Goal: Find contact information: Find contact information

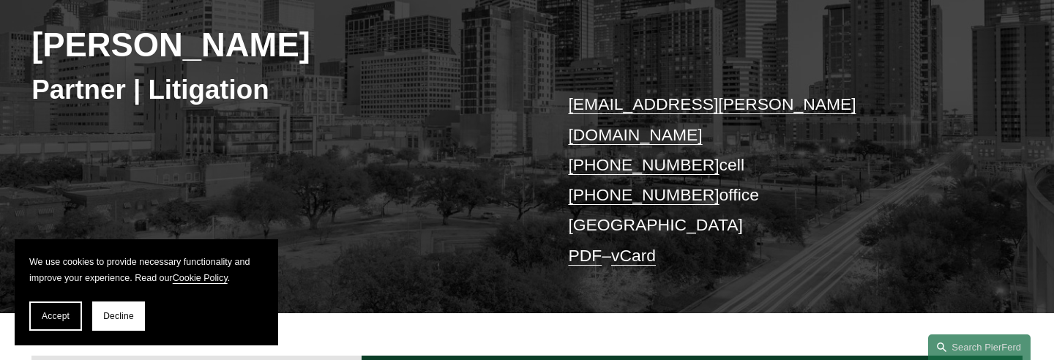
scroll to position [232, 0]
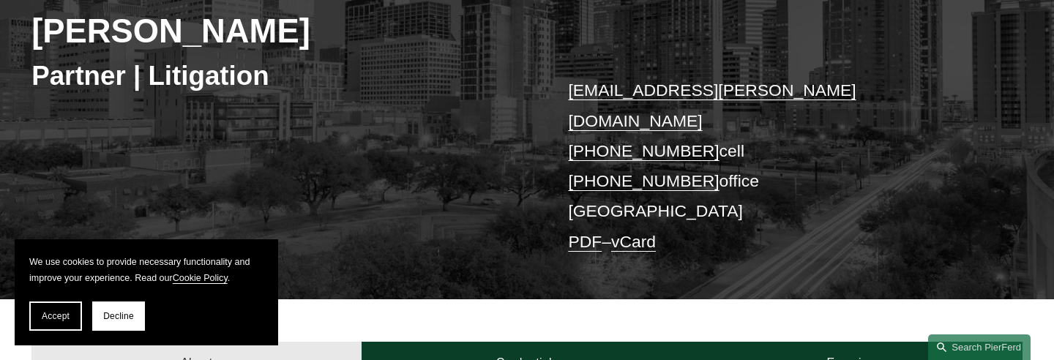
click at [72, 321] on button "Accept" at bounding box center [55, 316] width 53 height 29
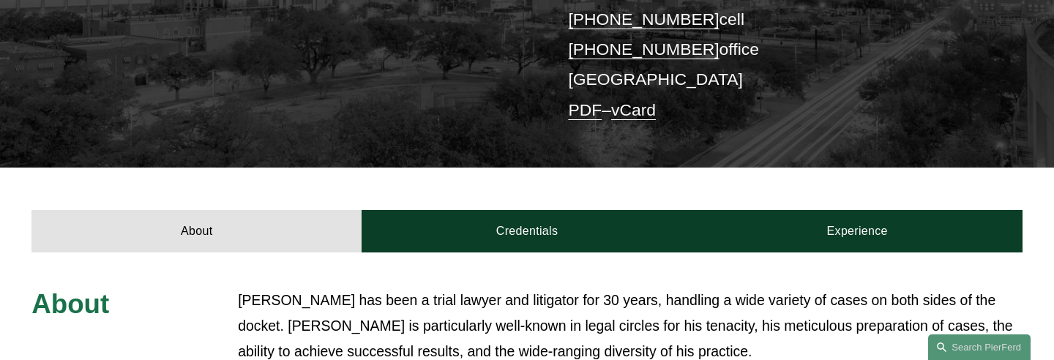
scroll to position [365, 0]
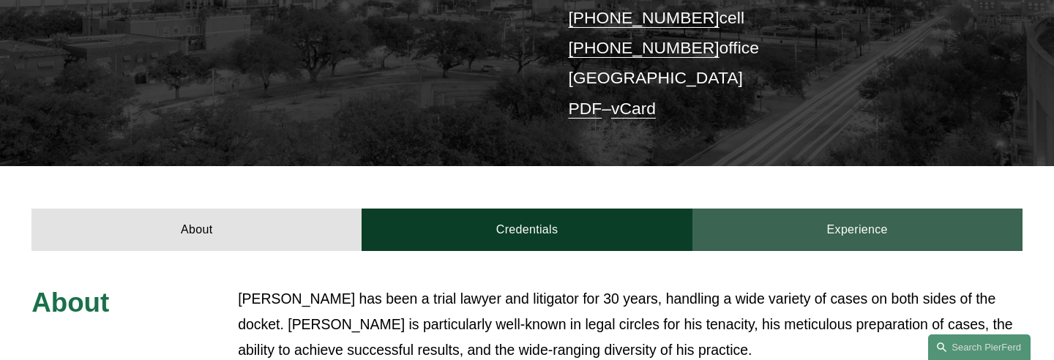
click at [859, 209] on link "Experience" at bounding box center [858, 230] width 330 height 42
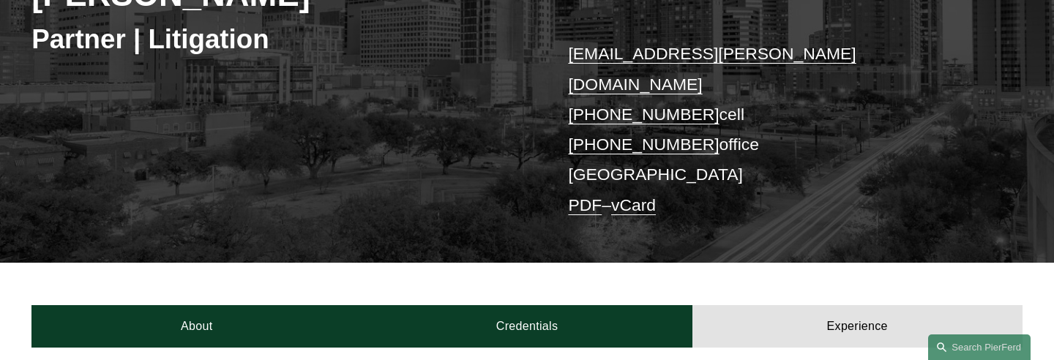
scroll to position [266, 0]
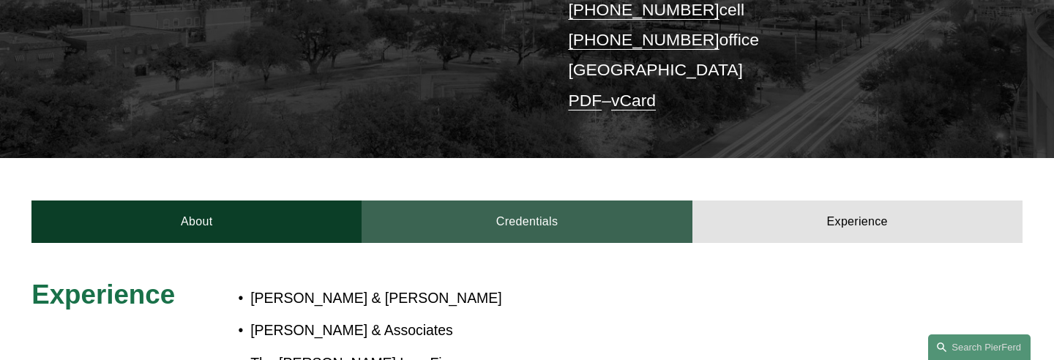
click at [554, 201] on link "Credentials" at bounding box center [527, 222] width 330 height 42
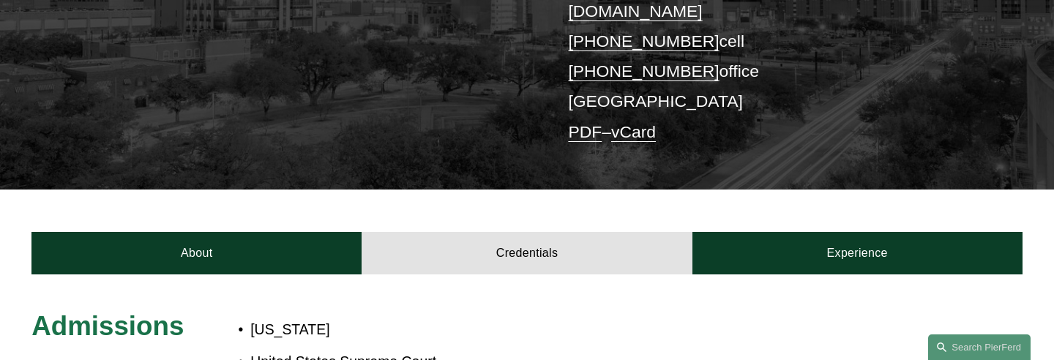
scroll to position [346, 0]
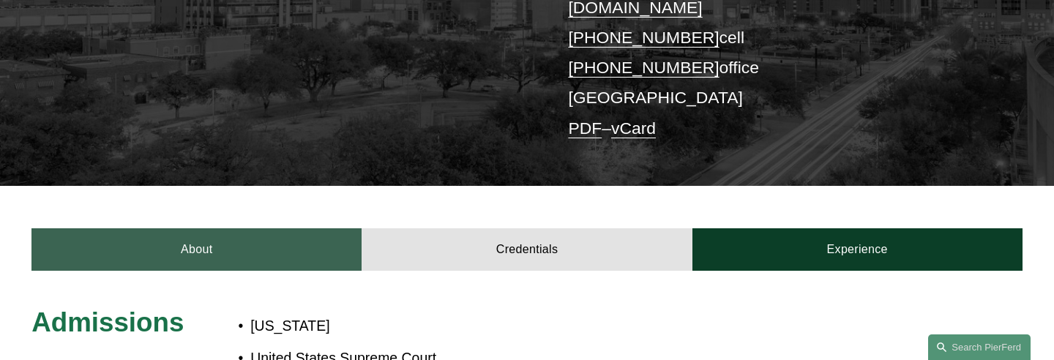
click at [255, 234] on link "About" at bounding box center [196, 249] width 330 height 42
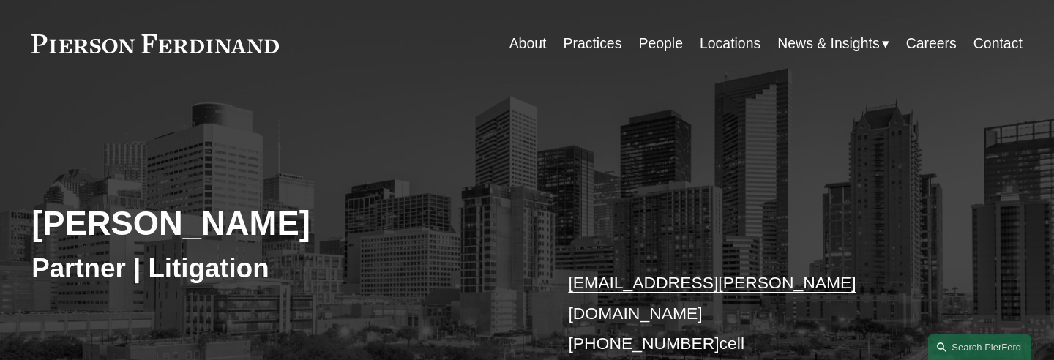
scroll to position [0, 0]
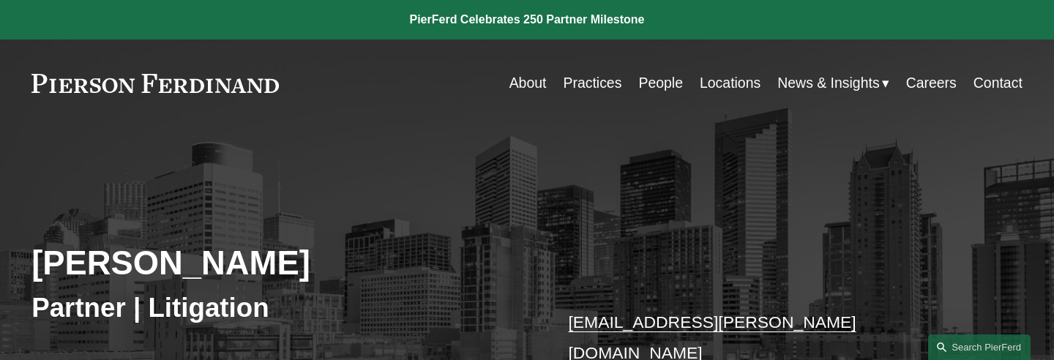
click at [515, 86] on link "About" at bounding box center [528, 83] width 37 height 29
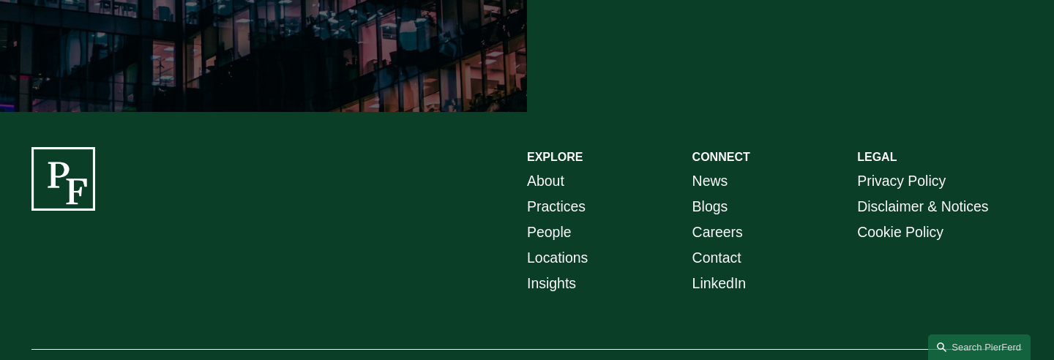
scroll to position [2815, 0]
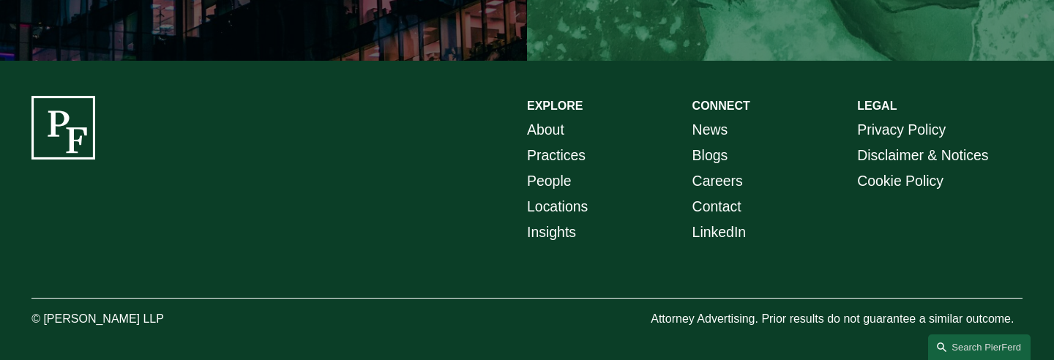
click at [714, 198] on link "Contact" at bounding box center [717, 207] width 49 height 26
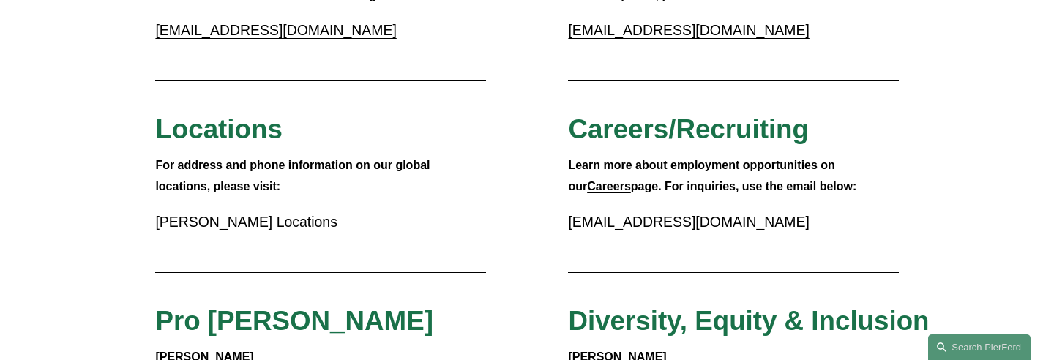
scroll to position [430, 0]
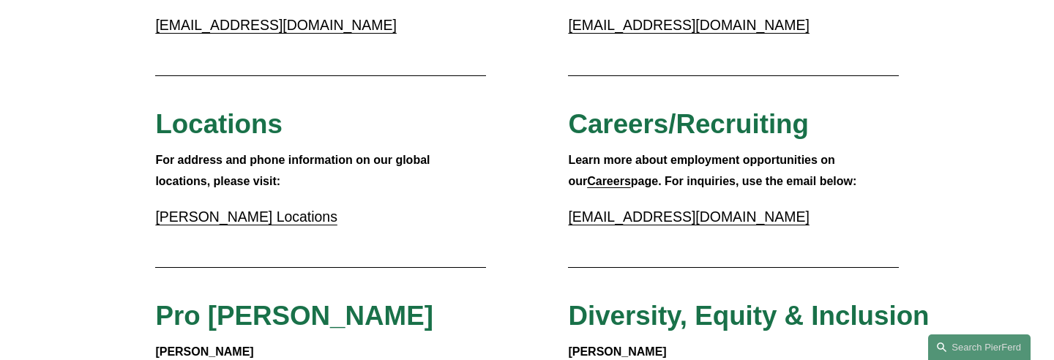
click at [264, 220] on link "Pierson Ferdinand Locations" at bounding box center [246, 217] width 182 height 16
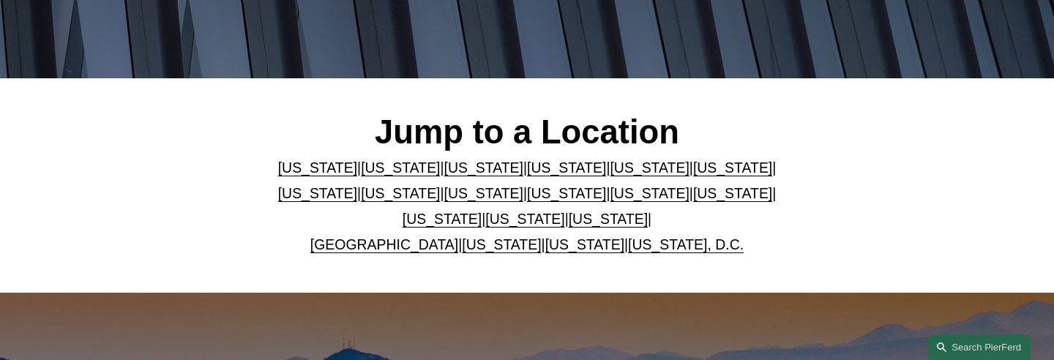
scroll to position [333, 0]
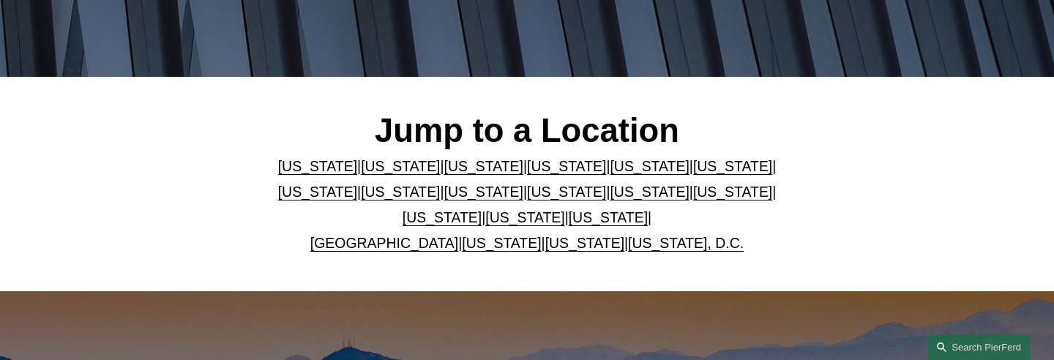
click at [576, 220] on link "[US_STATE]" at bounding box center [608, 217] width 79 height 16
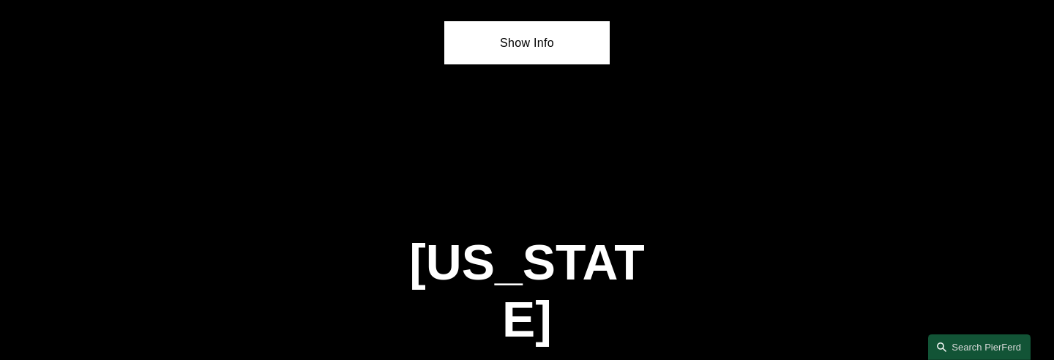
scroll to position [4799, 0]
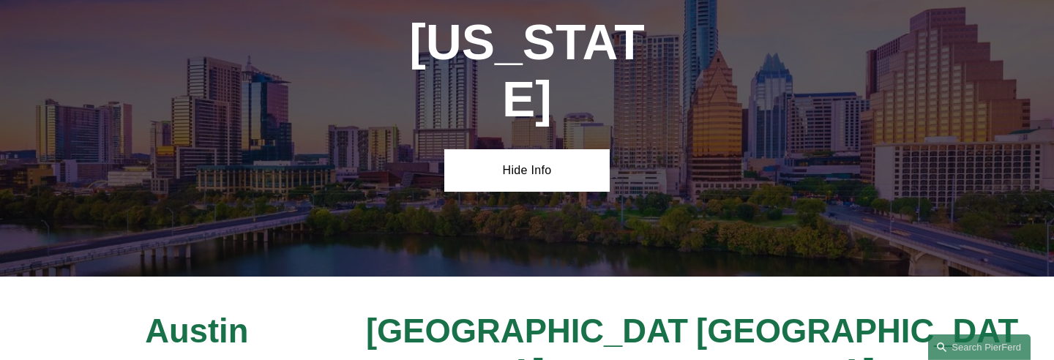
scroll to position [5017, 0]
